Goal: Navigation & Orientation: Find specific page/section

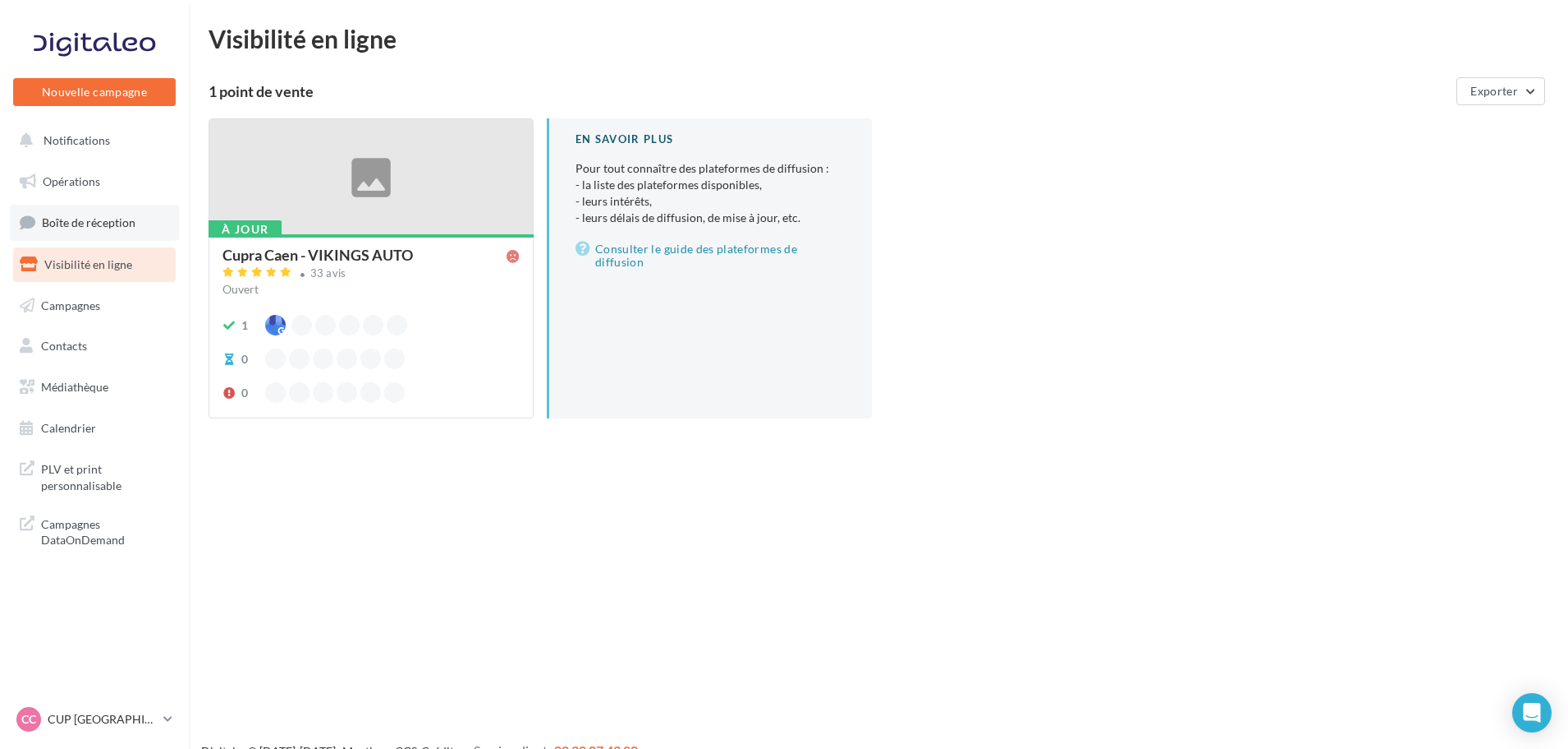
click at [102, 232] on link "Boîte de réception" at bounding box center [94, 222] width 169 height 35
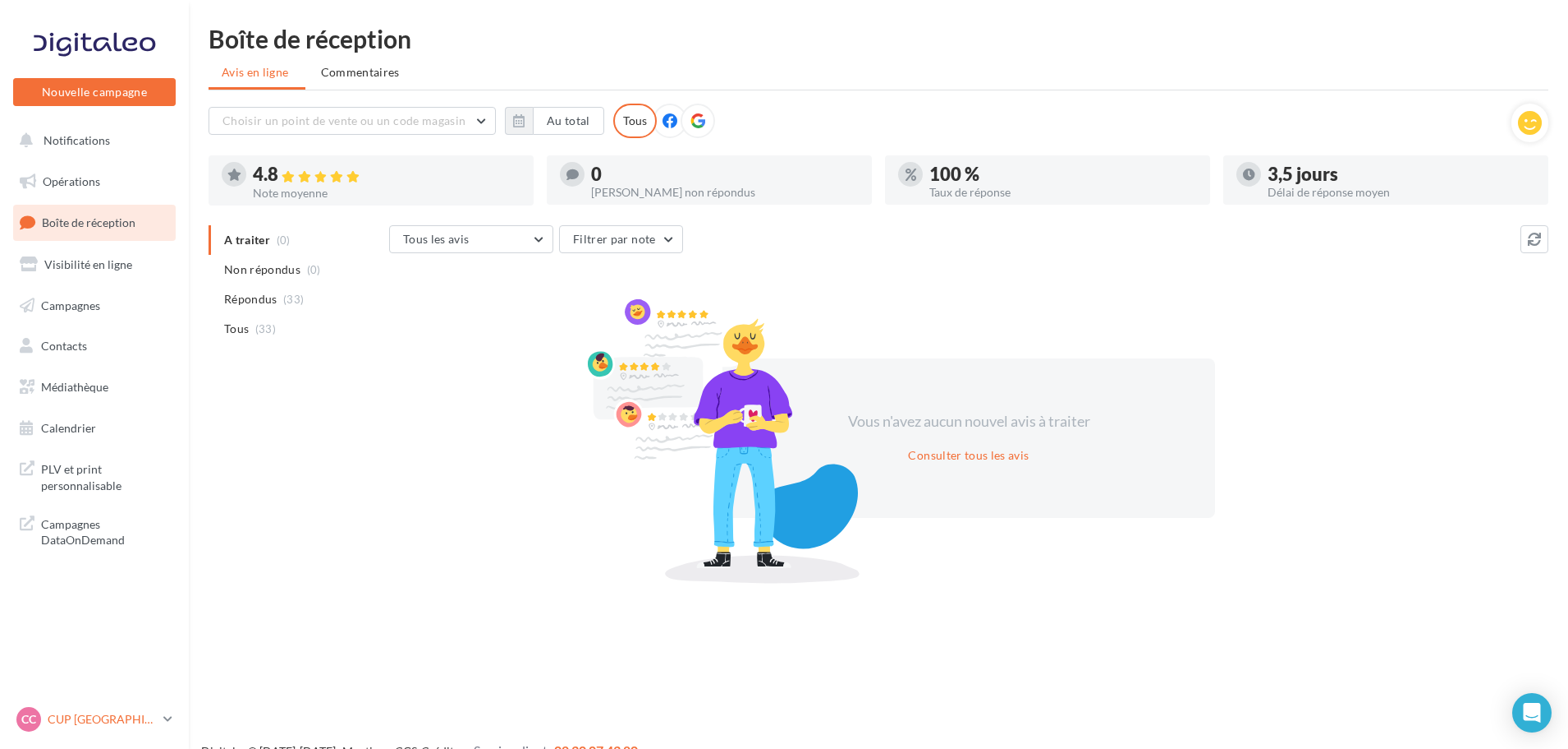
click at [83, 719] on p "CUP [GEOGRAPHIC_DATA]" at bounding box center [103, 718] width 109 height 16
click at [104, 713] on p "CUP [GEOGRAPHIC_DATA]" at bounding box center [103, 718] width 109 height 16
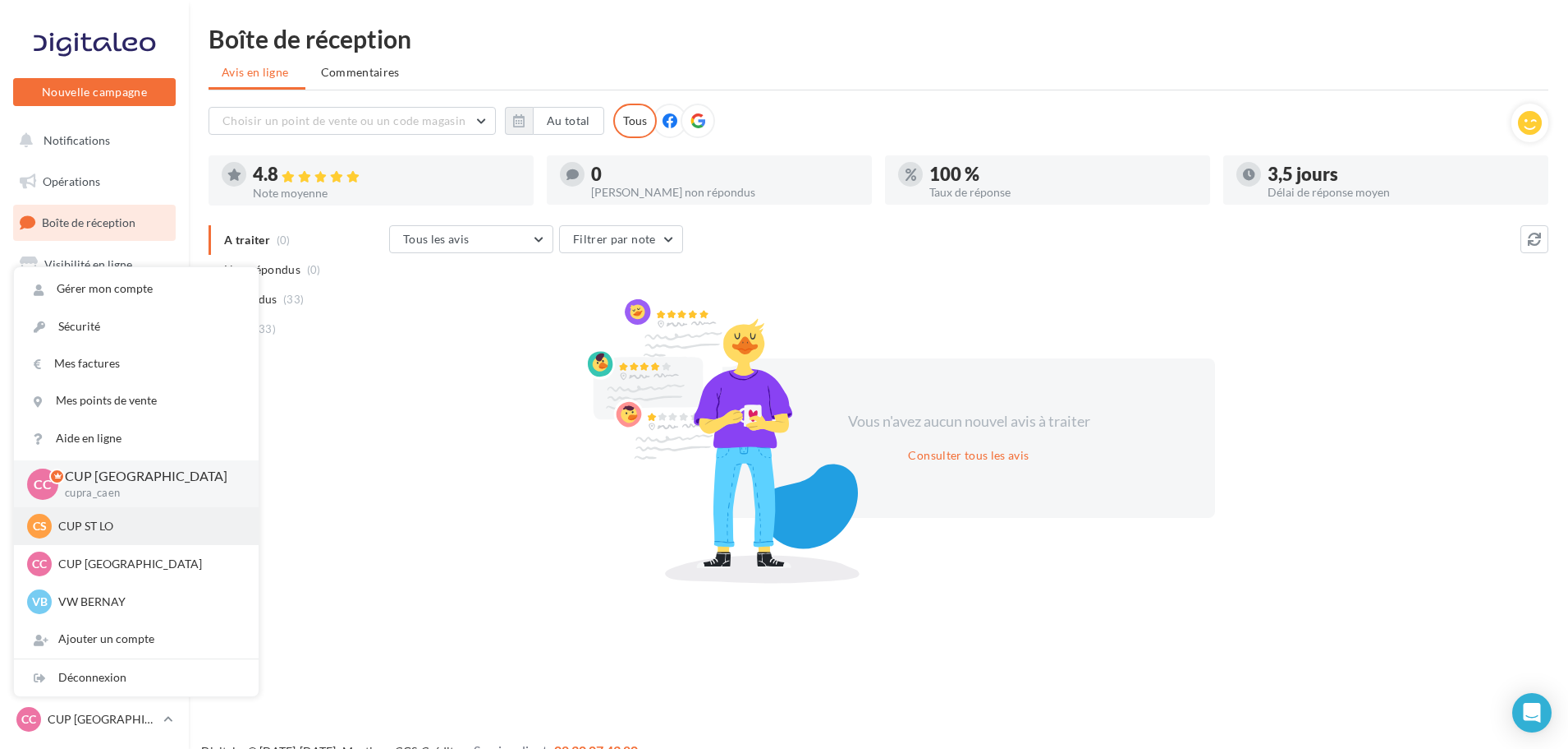
click at [98, 530] on p "CUP ST LO" at bounding box center [149, 526] width 180 height 16
